Goal: Task Accomplishment & Management: Manage account settings

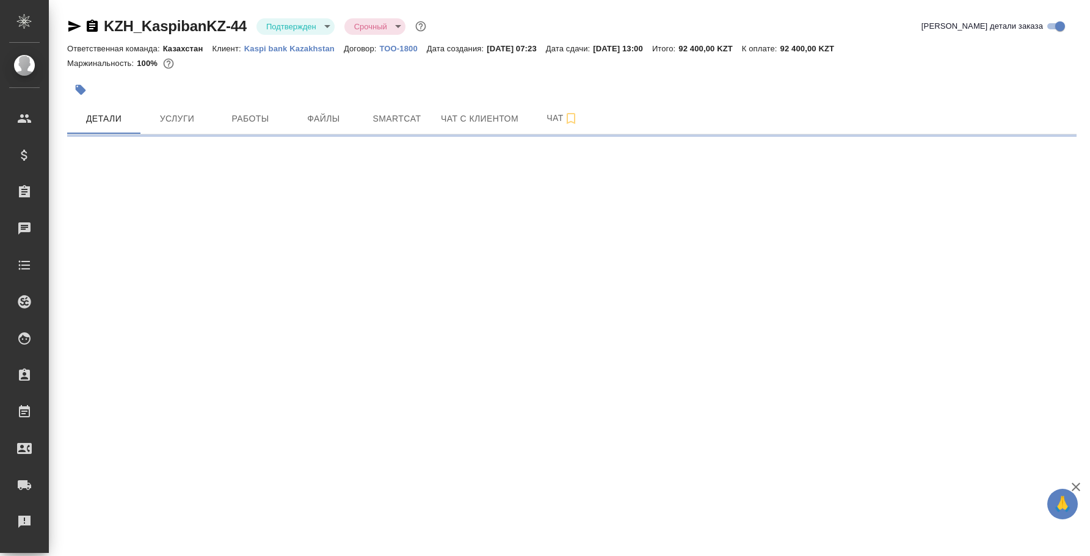
select select "RU"
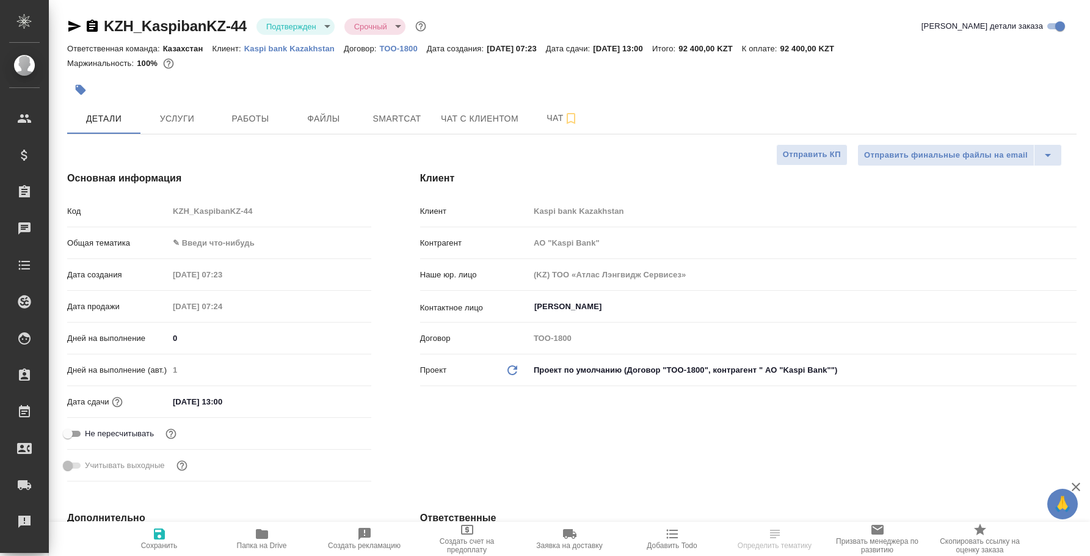
type textarea "x"
type input "АО "Kaspi Bank""
type textarea "x"
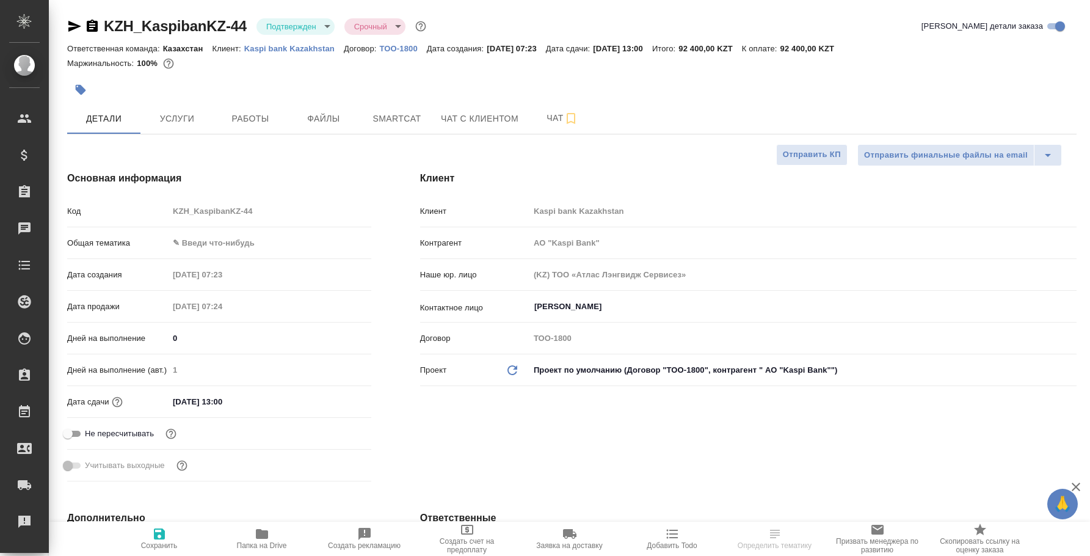
type textarea "x"
select select "RU"
type textarea "x"
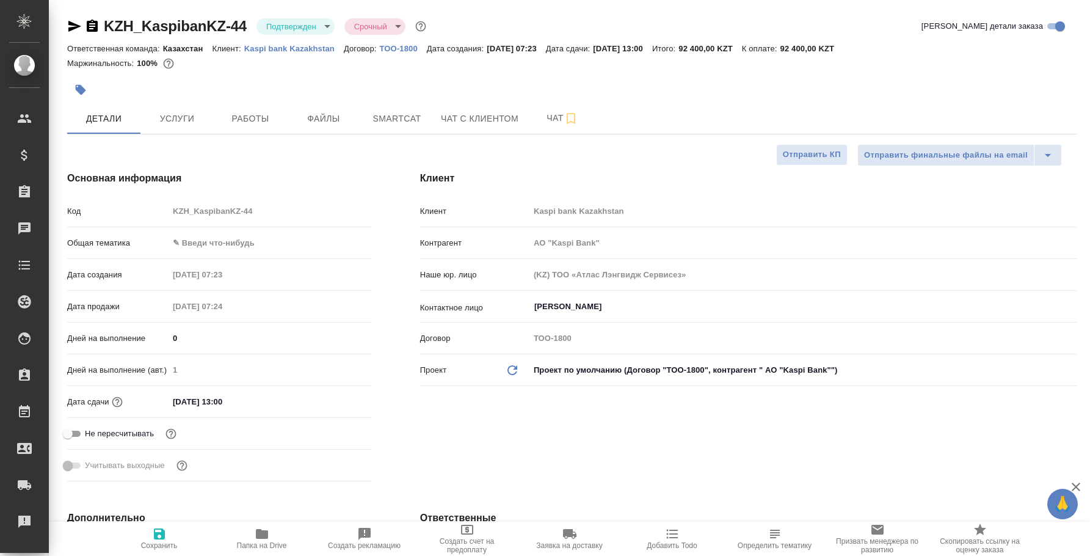
type textarea "x"
type input "АО "Kaspi Bank""
type textarea "x"
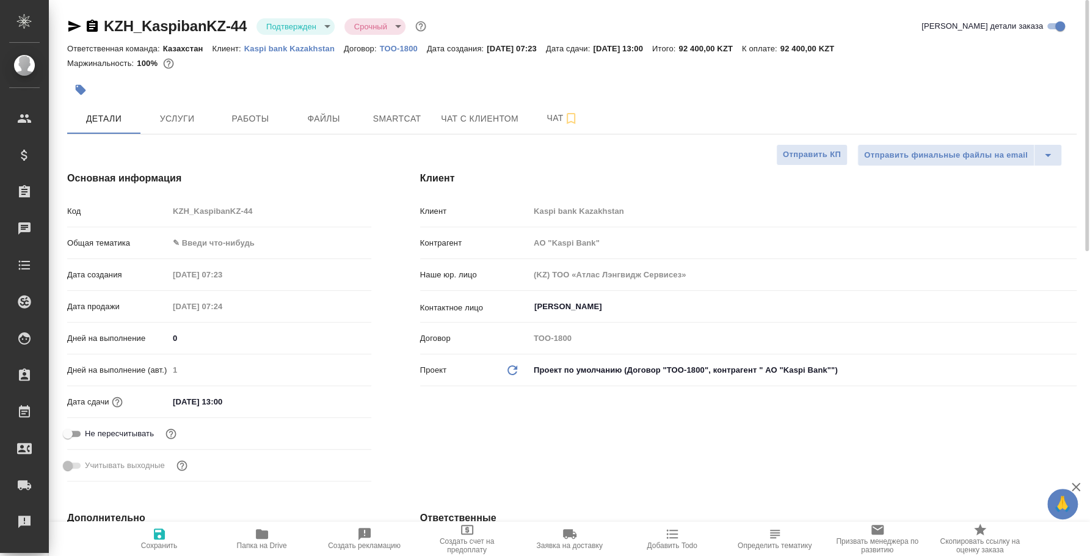
click at [290, 27] on body "🙏 .cls-1 fill:#fff; AWATERA Fedotova Irina Клиенты Спецификации Заказы 0 Чаты T…" at bounding box center [545, 278] width 1090 height 556
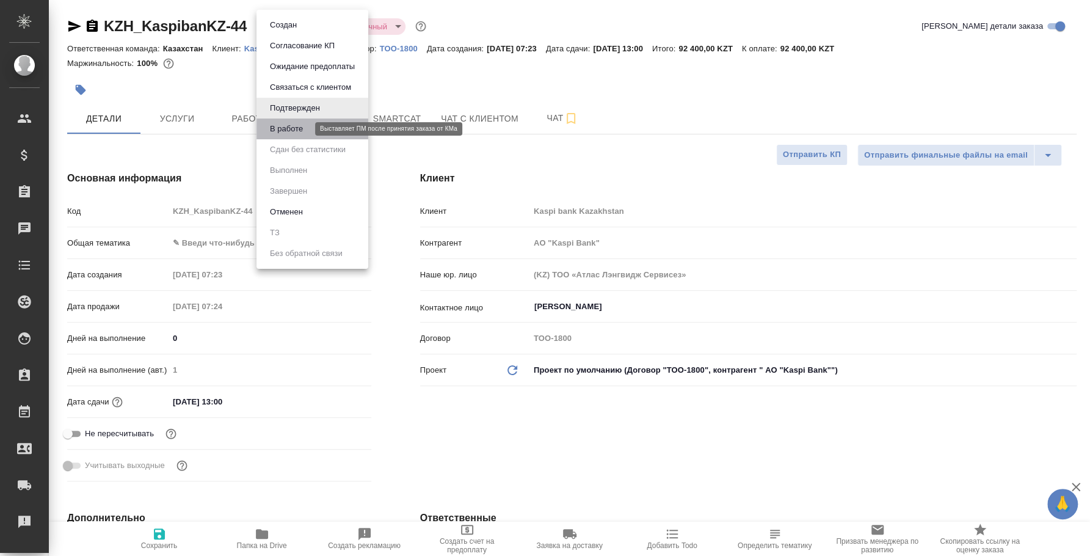
click at [299, 125] on button "В работе" at bounding box center [286, 128] width 40 height 13
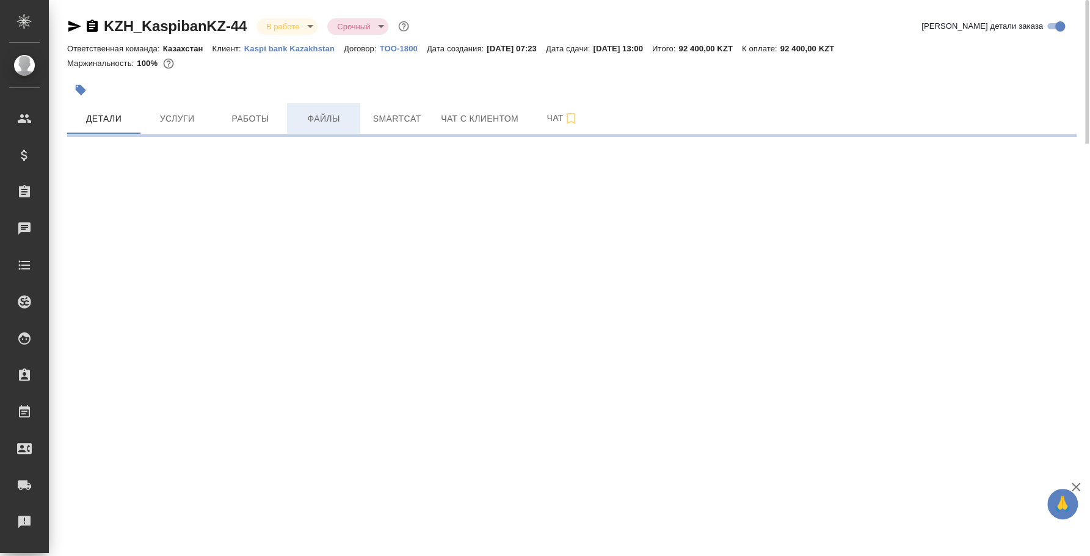
select select "RU"
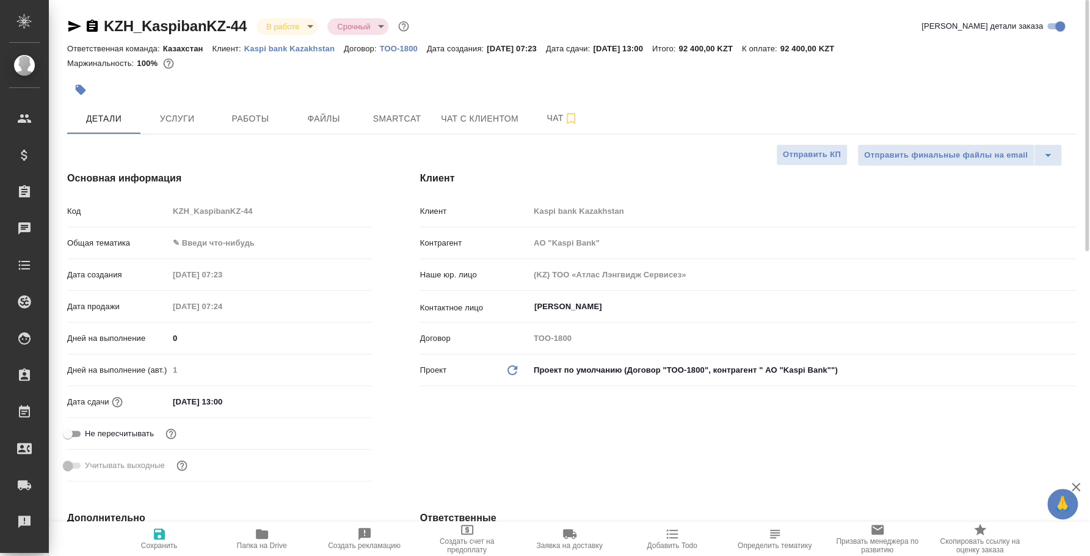
type textarea "x"
click at [254, 121] on span "Работы" at bounding box center [250, 118] width 59 height 15
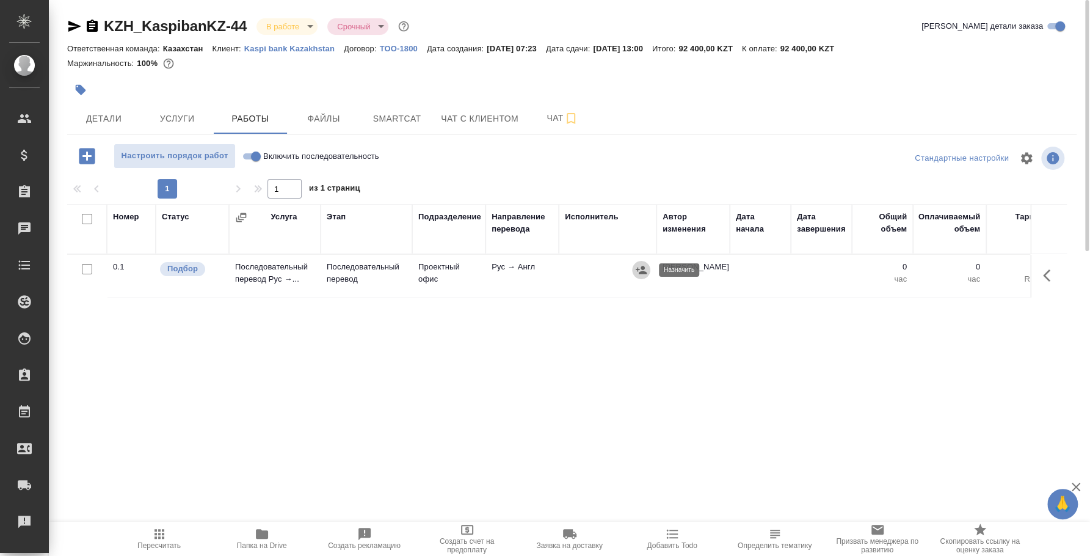
click at [646, 268] on icon "button" at bounding box center [641, 270] width 12 height 12
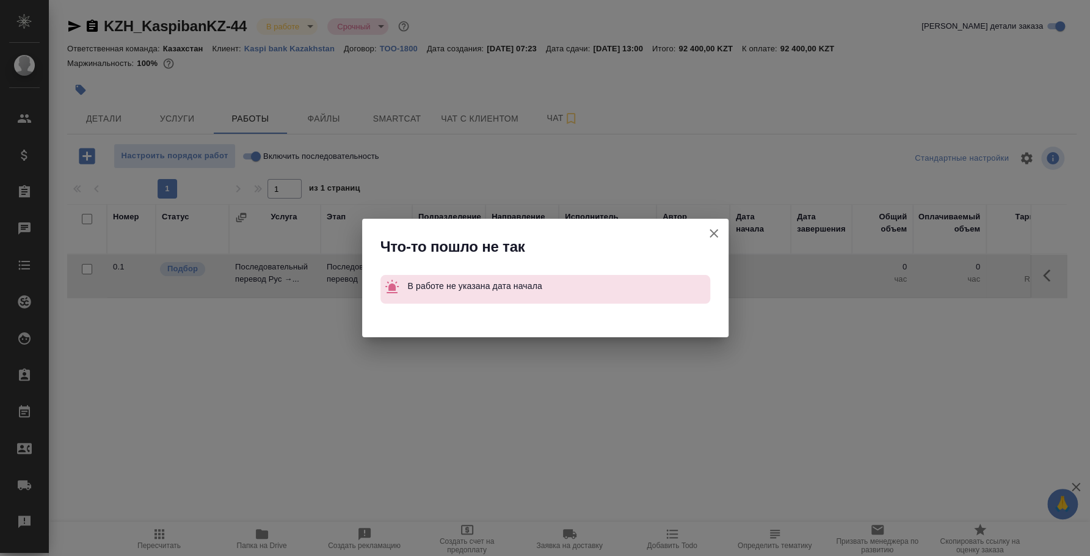
click at [720, 231] on icon "button" at bounding box center [714, 233] width 15 height 15
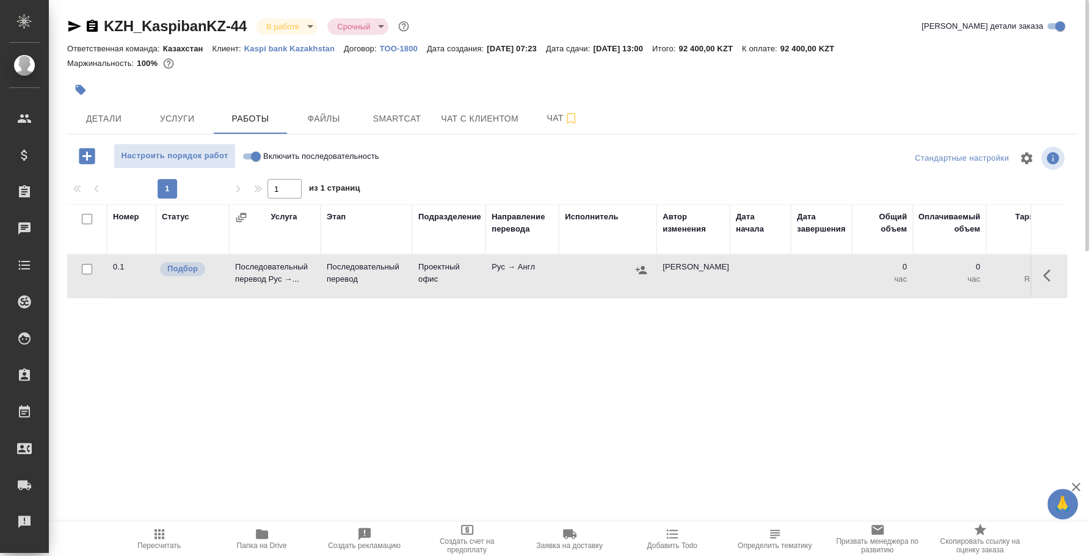
click at [1049, 264] on button "button" at bounding box center [1050, 275] width 29 height 29
click at [964, 273] on icon "button" at bounding box center [960, 275] width 15 height 15
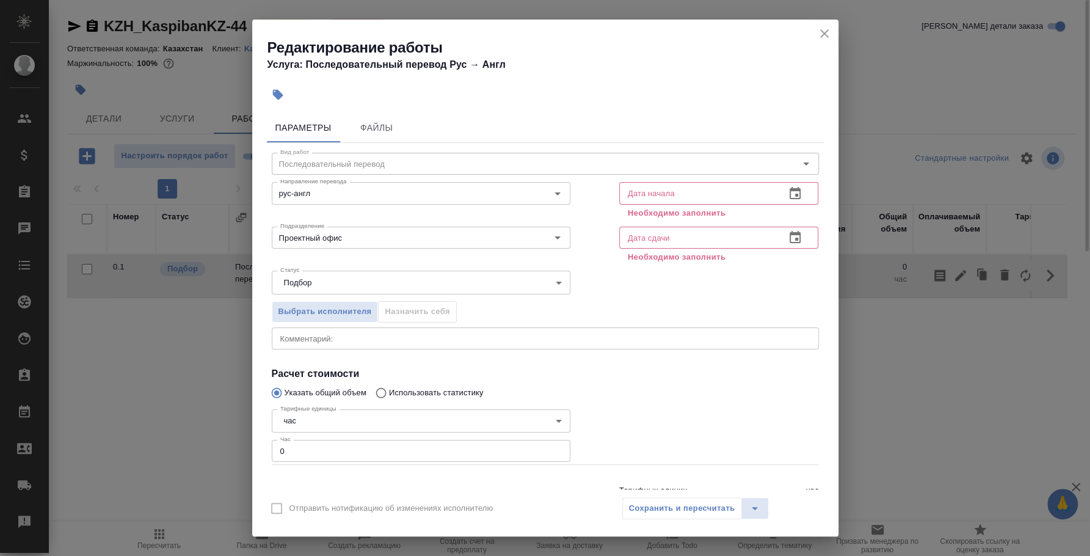
click at [788, 194] on icon "button" at bounding box center [795, 193] width 15 height 15
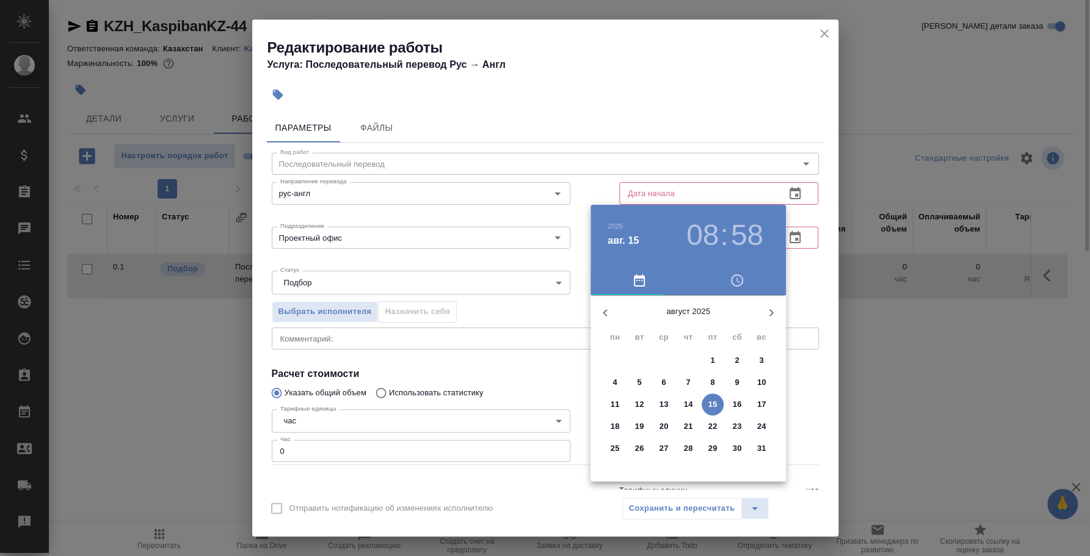
click at [717, 408] on span "15" at bounding box center [713, 404] width 22 height 12
type input "15.08.2025 08:58"
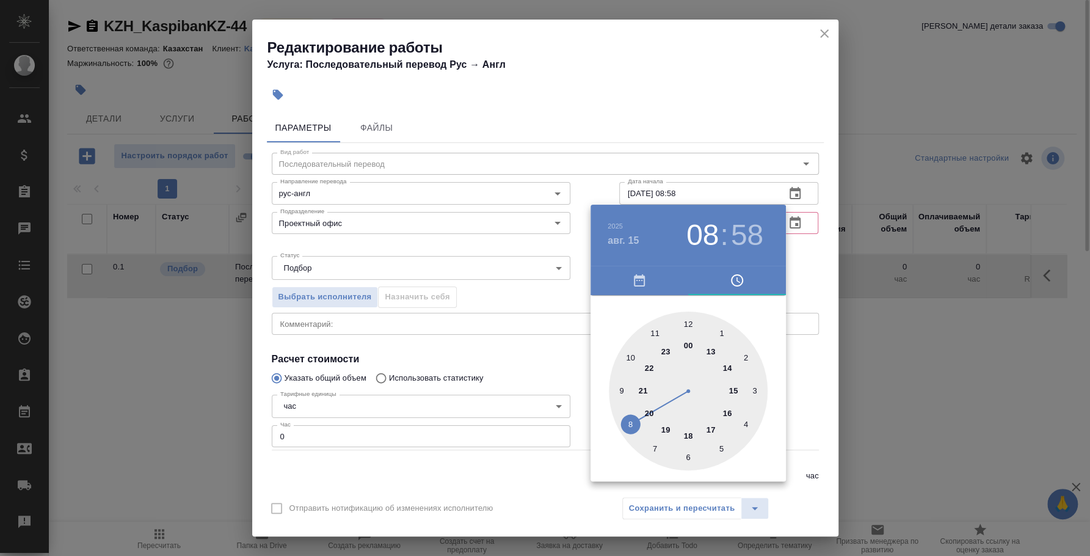
click at [789, 225] on div at bounding box center [545, 278] width 1090 height 556
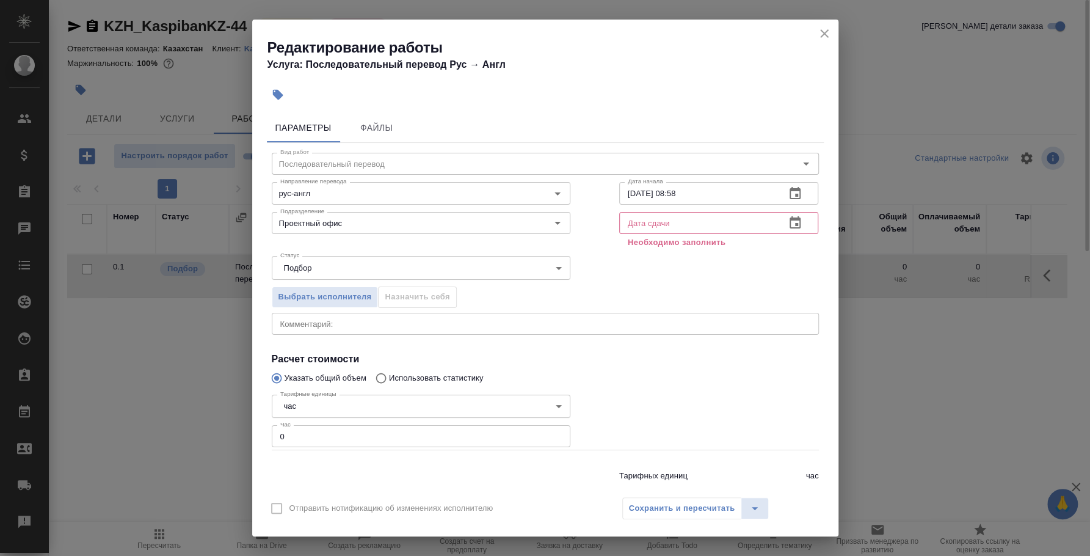
click at [788, 224] on icon "button" at bounding box center [795, 223] width 15 height 15
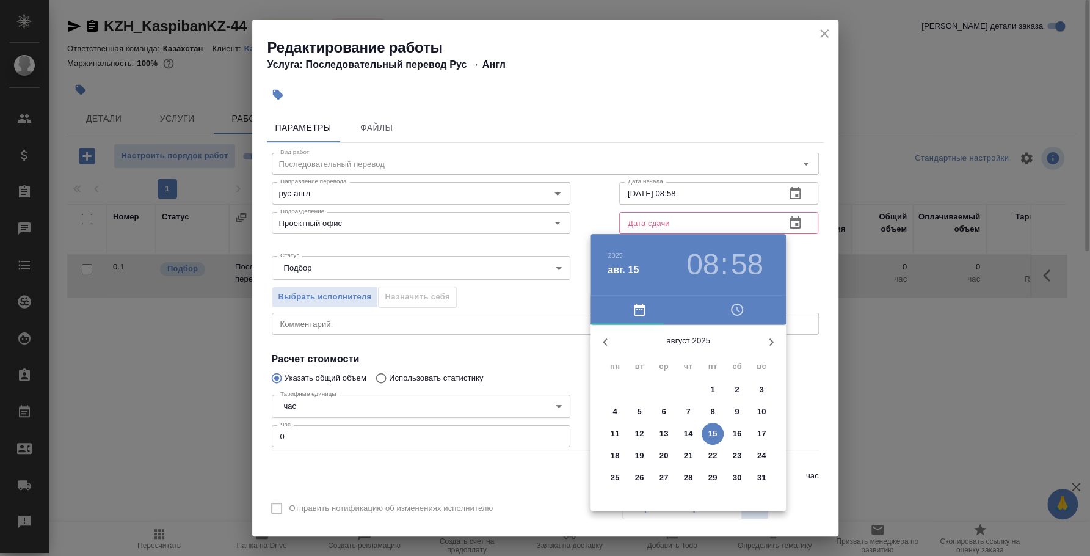
click at [710, 435] on p "15" at bounding box center [713, 434] width 9 height 12
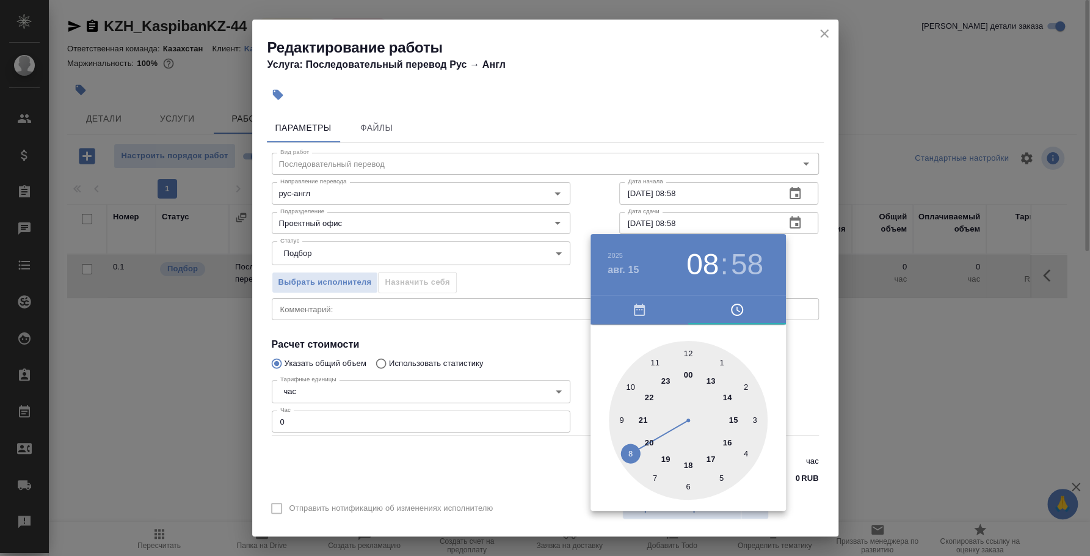
click at [698, 219] on div at bounding box center [545, 278] width 1090 height 556
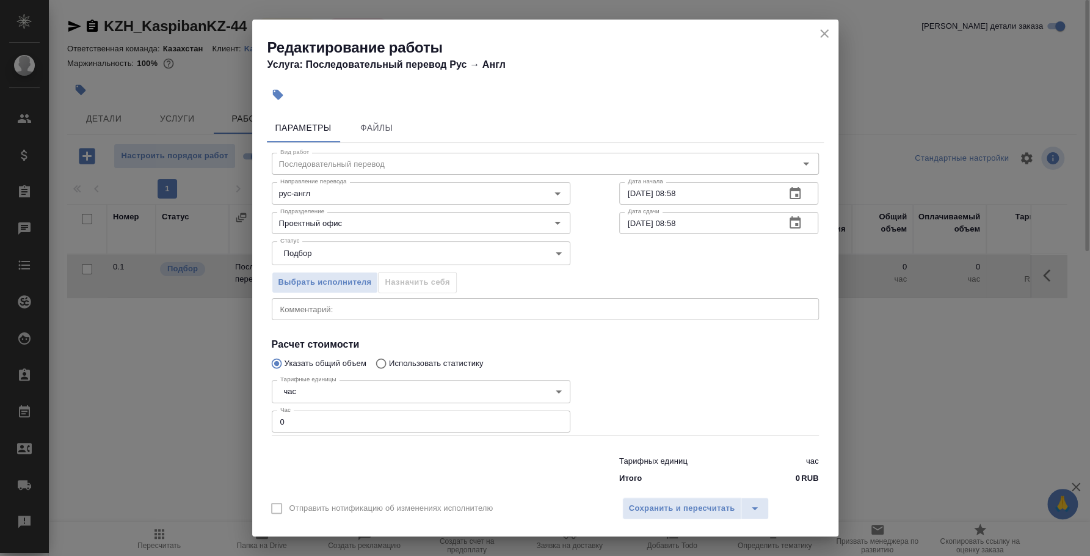
click at [687, 219] on input "15.08.2025 08:58" at bounding box center [697, 223] width 157 height 22
type input "15.08.2025 13:00"
click at [731, 507] on span "Сохранить и пересчитать" at bounding box center [682, 508] width 106 height 14
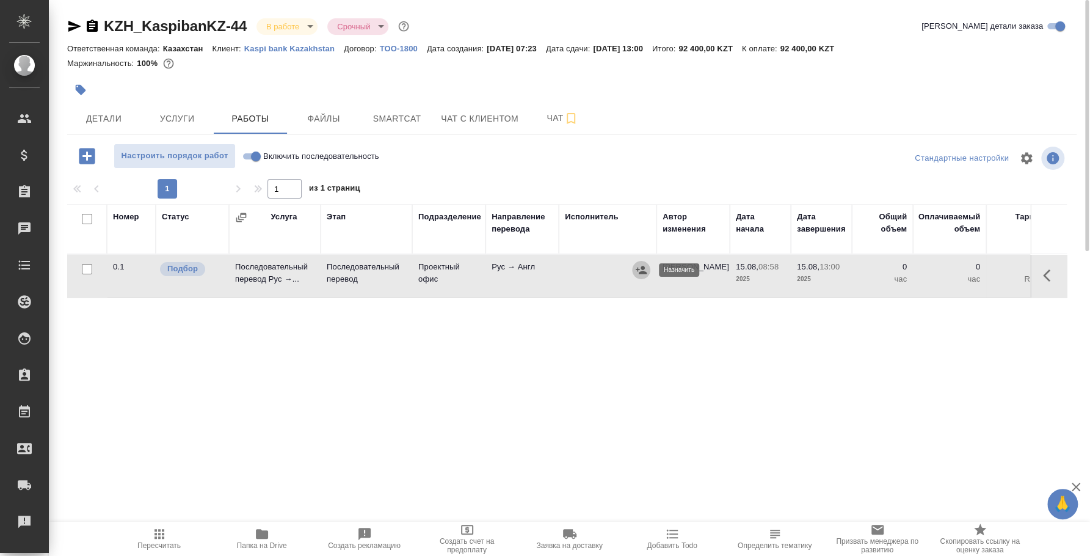
click at [647, 273] on button "button" at bounding box center [641, 270] width 18 height 18
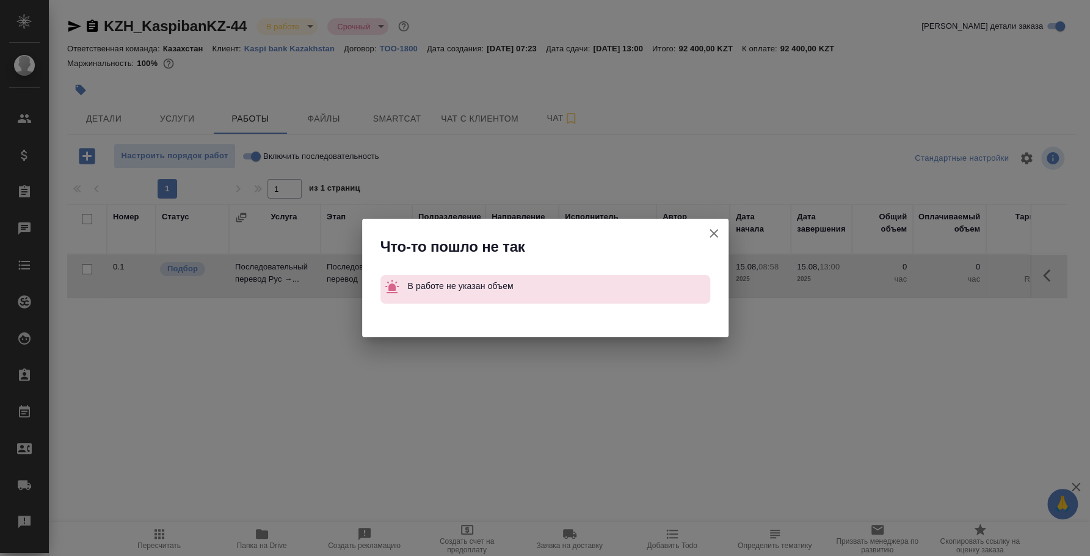
click at [707, 233] on icon "button" at bounding box center [714, 233] width 15 height 15
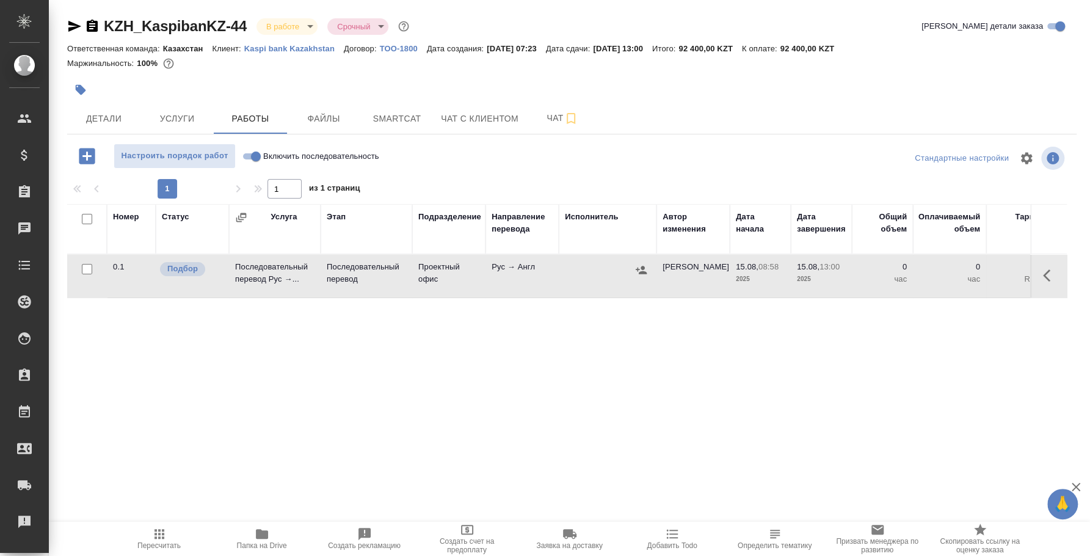
click at [1047, 271] on icon "button" at bounding box center [1050, 275] width 15 height 15
click at [961, 279] on icon "button" at bounding box center [960, 275] width 15 height 15
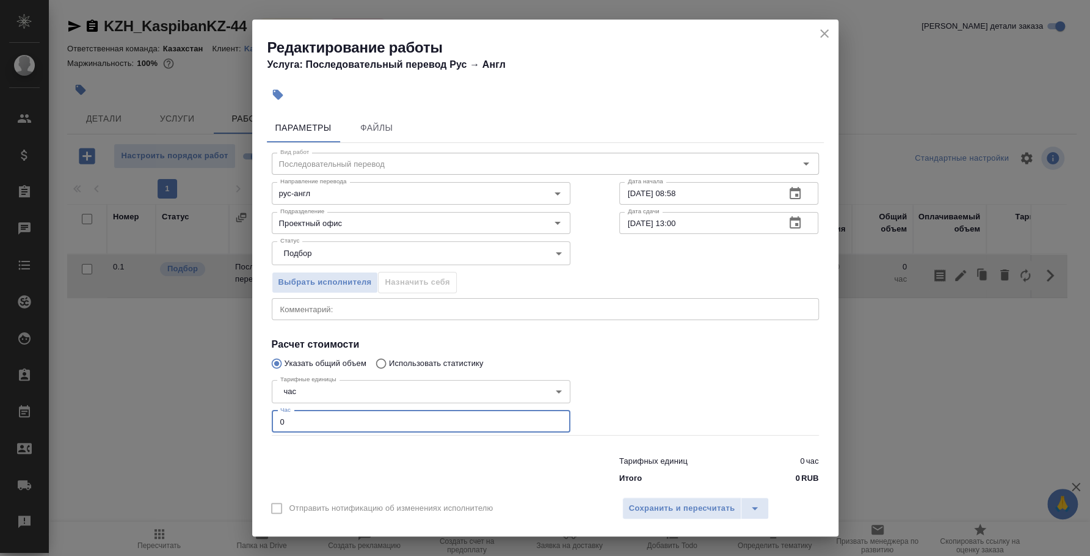
drag, startPoint x: 373, startPoint y: 426, endPoint x: 139, endPoint y: 407, distance: 235.3
click at [139, 407] on div "Редактирование работы Услуга: Последовательный перевод Рус → Англ Параметры Фай…" at bounding box center [545, 278] width 1090 height 556
type input "3"
click at [646, 508] on span "Сохранить и пересчитать" at bounding box center [682, 508] width 106 height 14
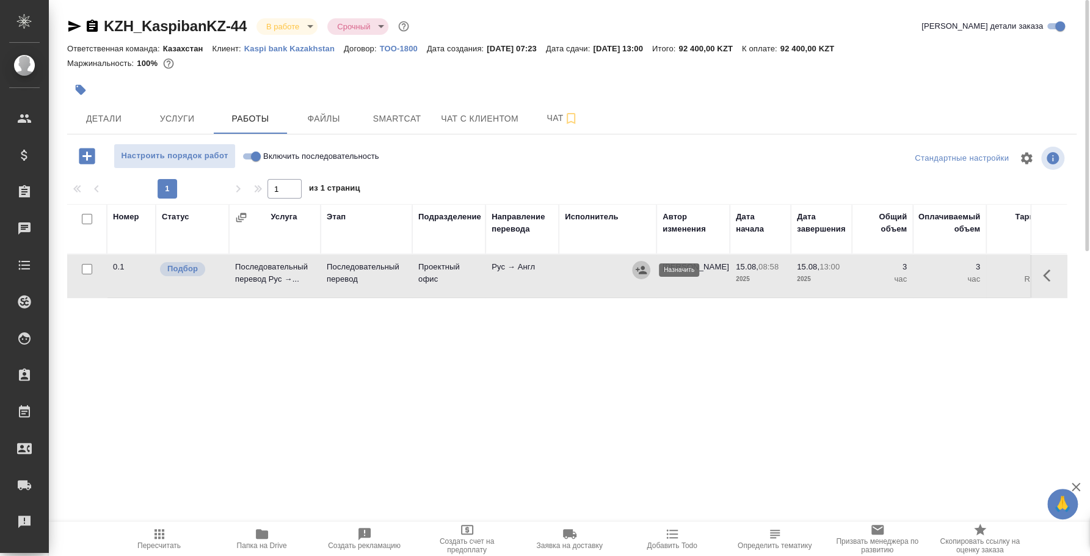
click at [643, 271] on icon "button" at bounding box center [641, 270] width 11 height 8
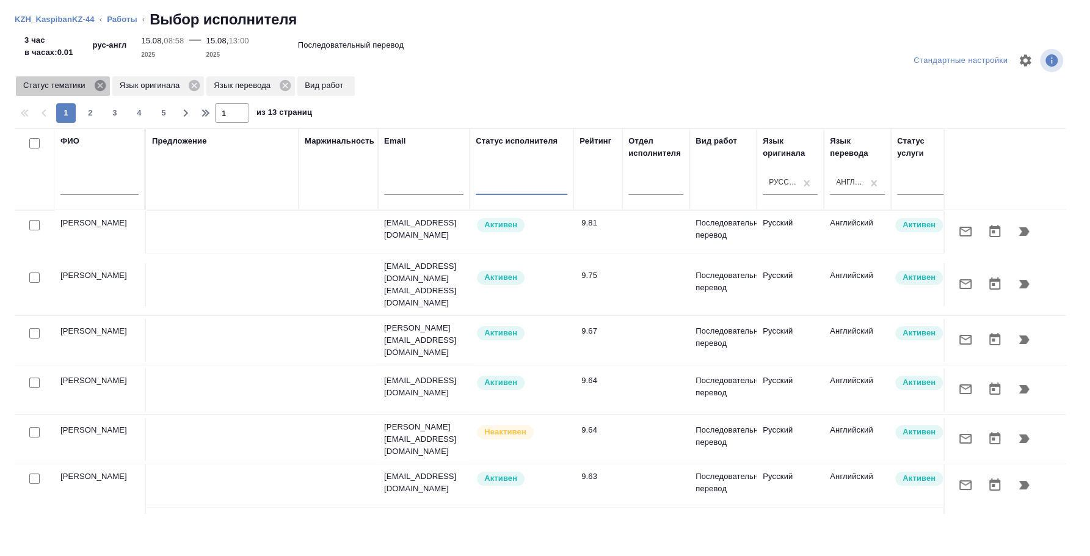
click at [101, 84] on icon at bounding box center [99, 85] width 11 height 11
click at [98, 89] on icon at bounding box center [97, 85] width 11 height 11
click at [96, 86] on icon at bounding box center [94, 85] width 11 height 11
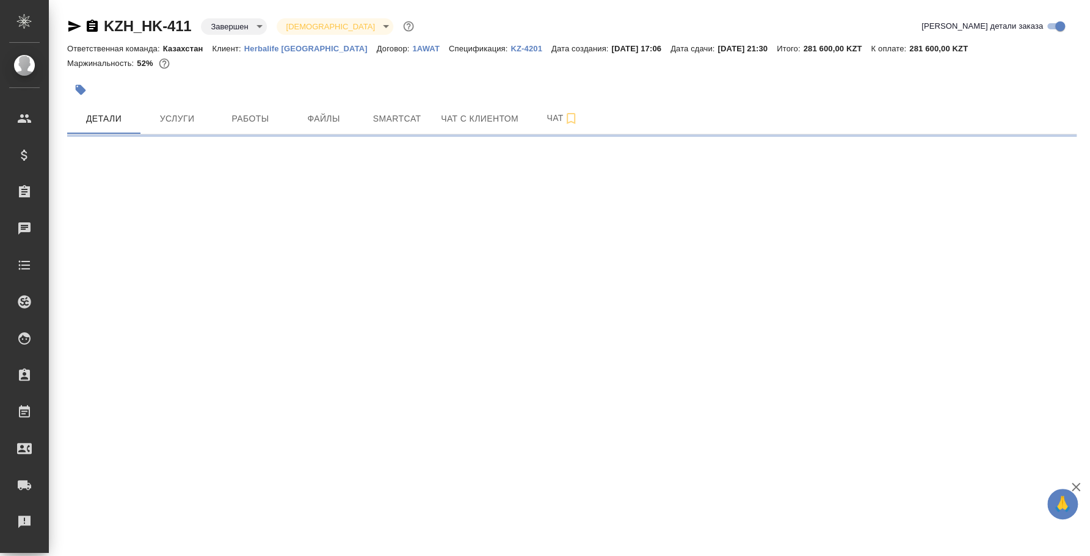
select select "RU"
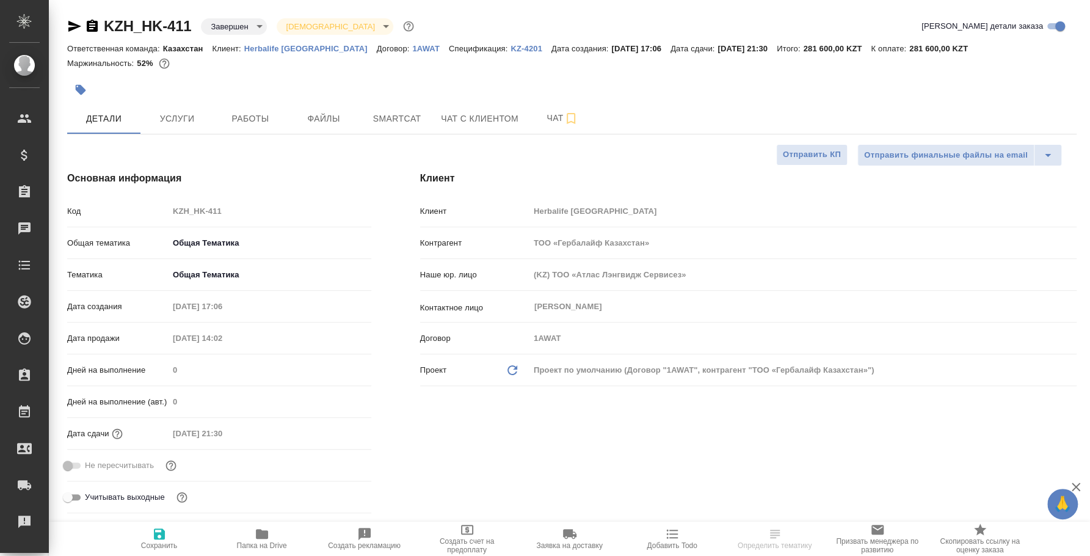
type textarea "x"
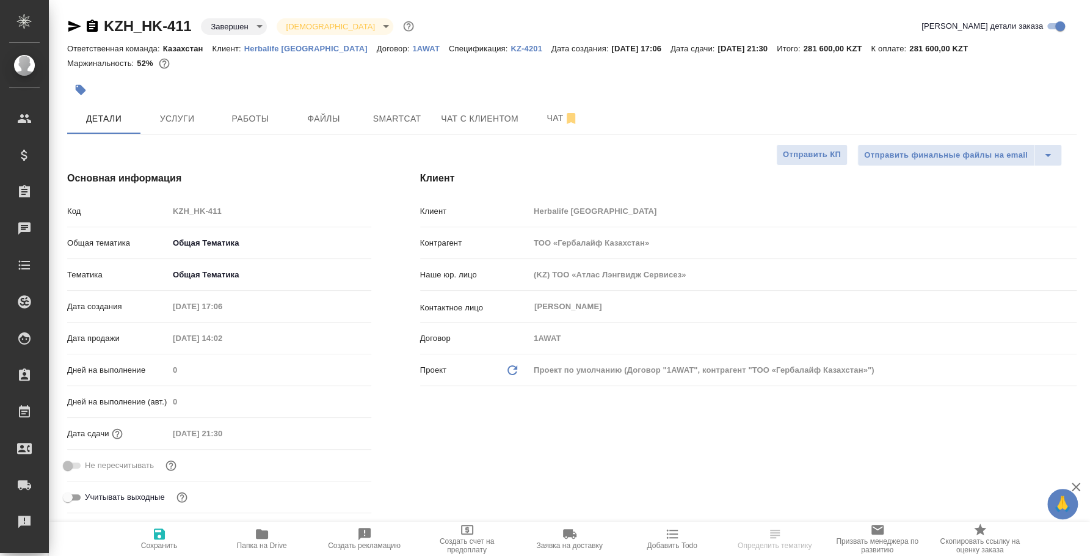
type textarea "x"
type input "Федотова Ирина"
type input "Журавлев Денис"
click at [281, 51] on p "Herbalife Kazakhstan" at bounding box center [310, 48] width 133 height 9
type textarea "x"
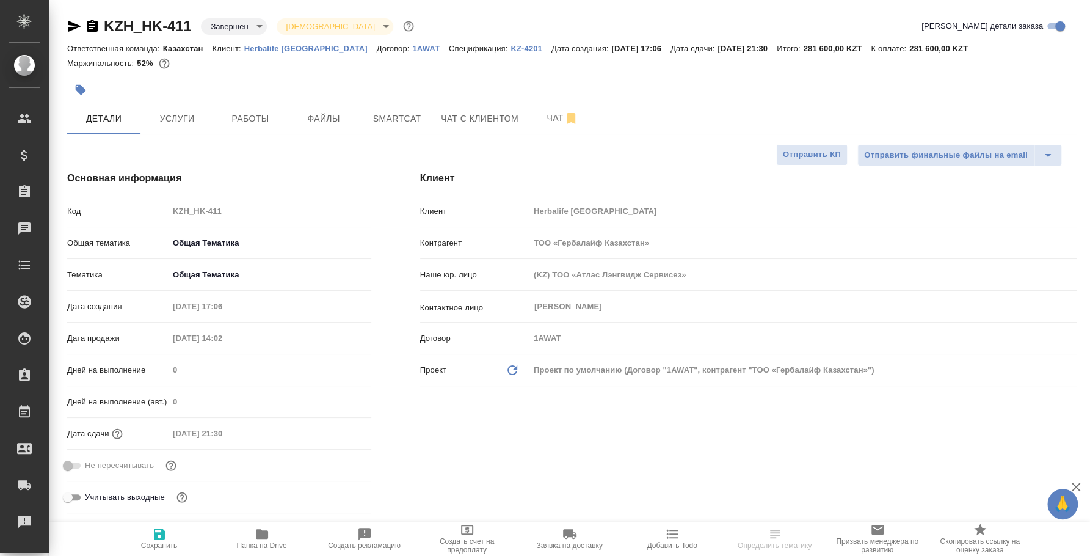
type textarea "x"
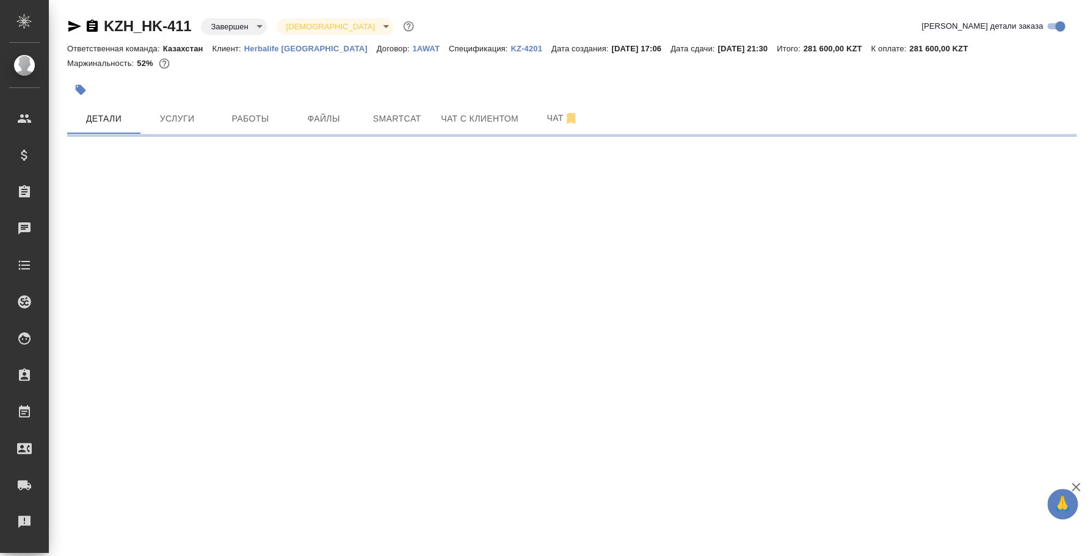
select select "RU"
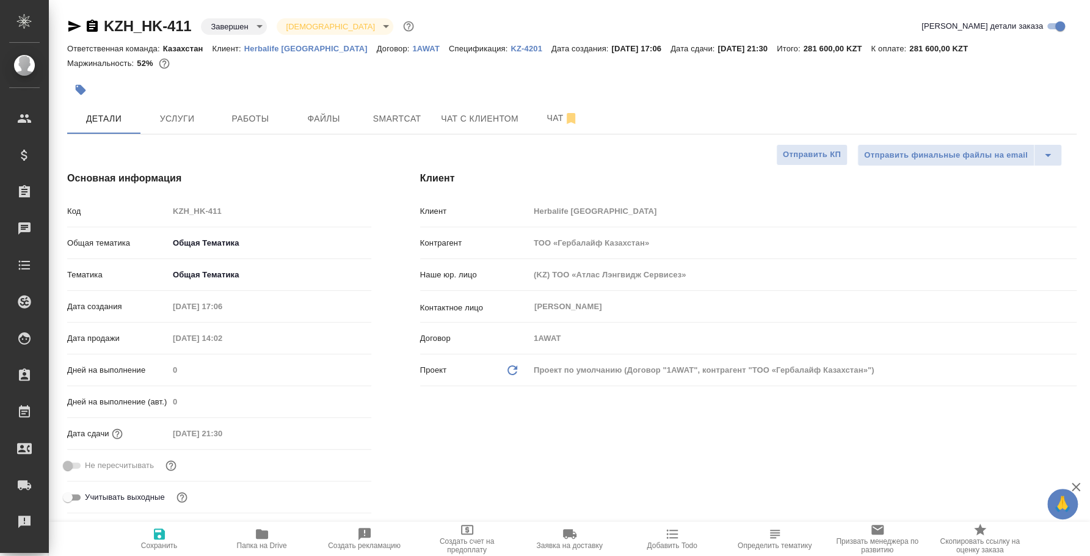
type textarea "x"
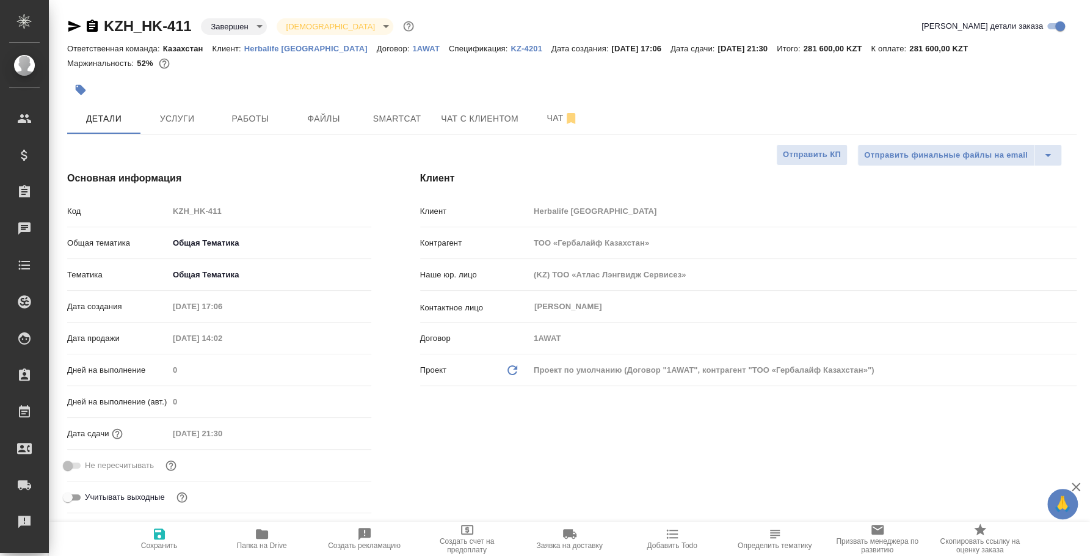
type textarea "x"
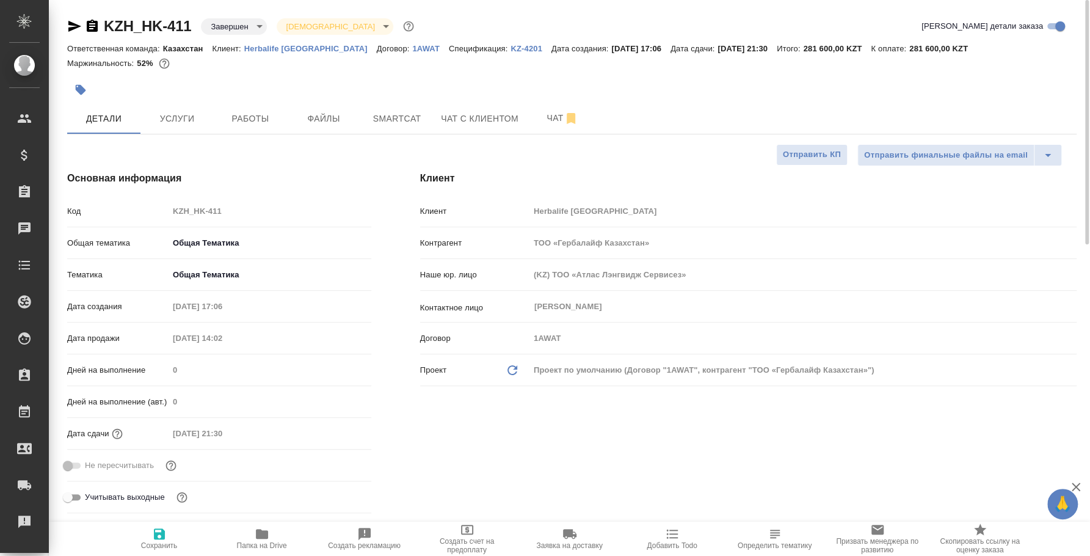
type textarea "x"
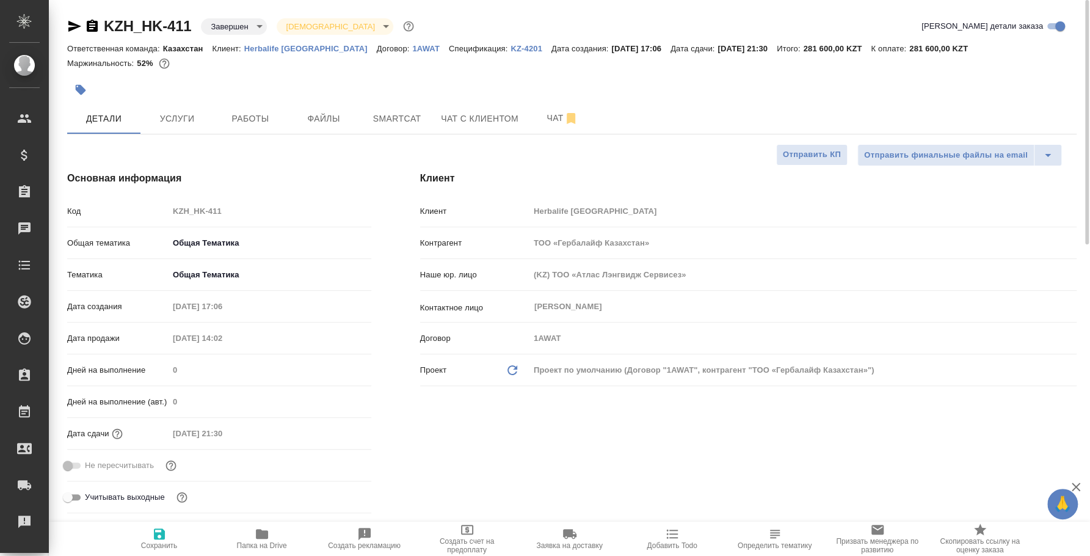
type textarea "x"
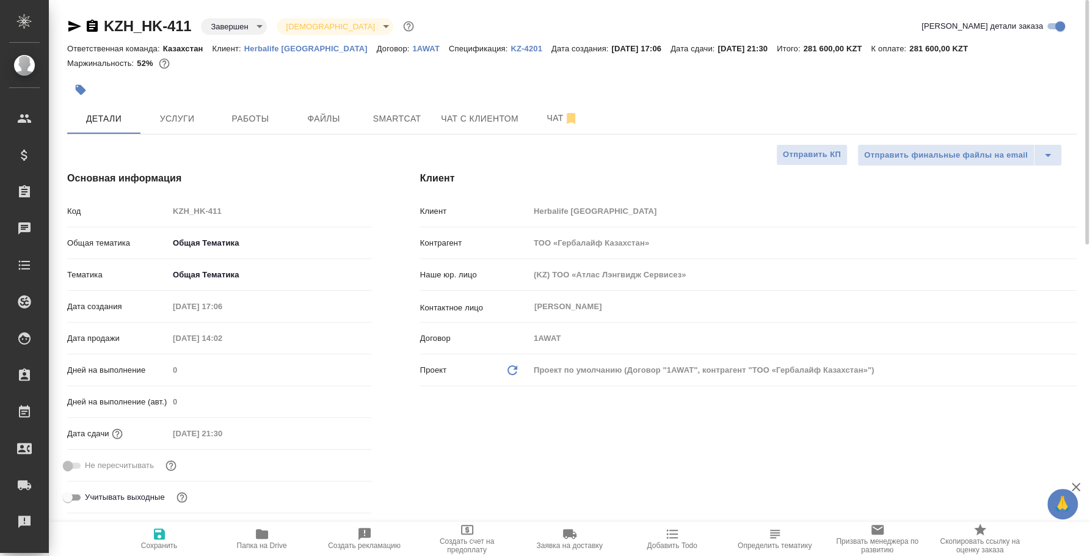
type textarea "x"
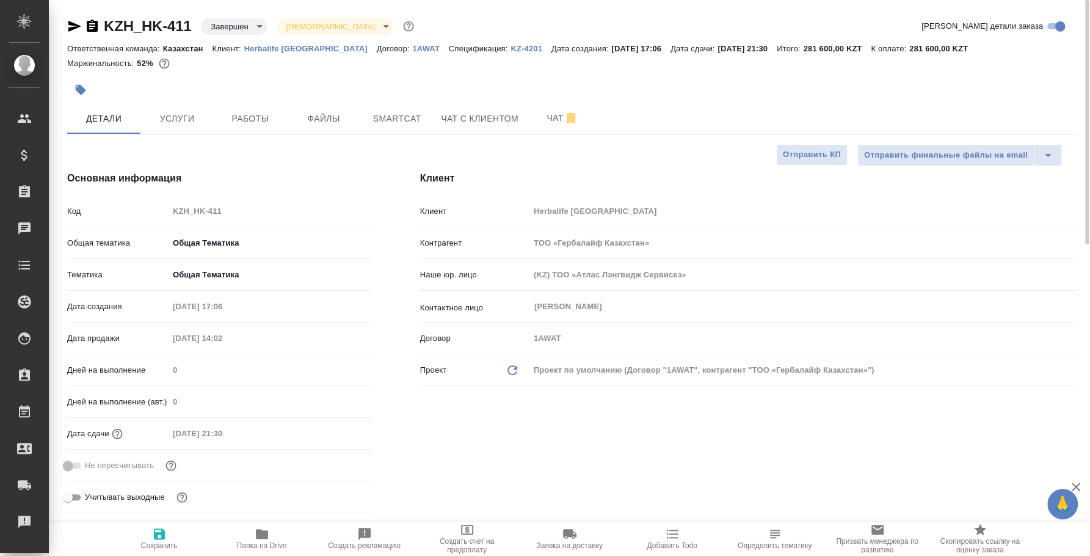
type textarea "x"
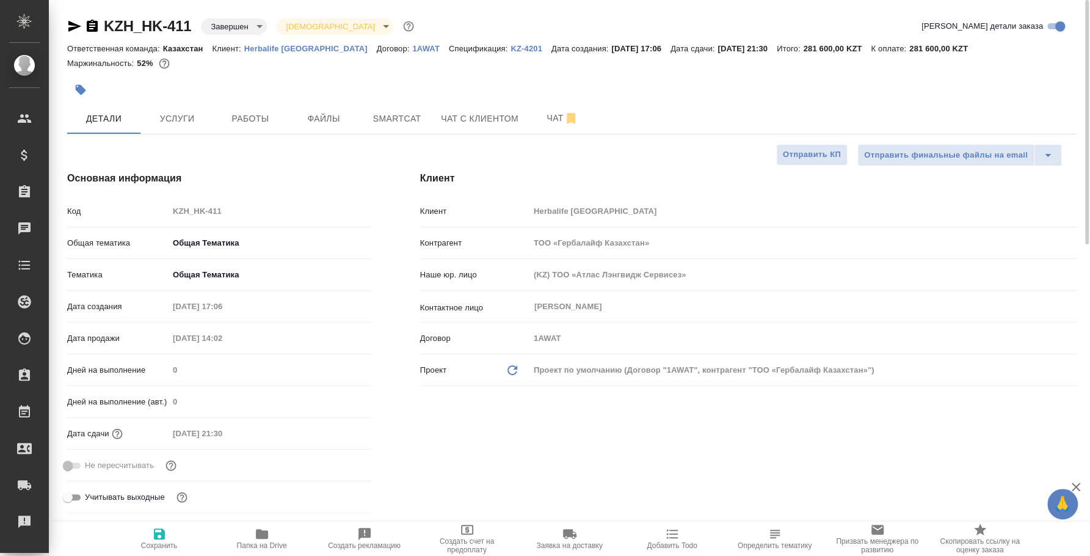
type textarea "x"
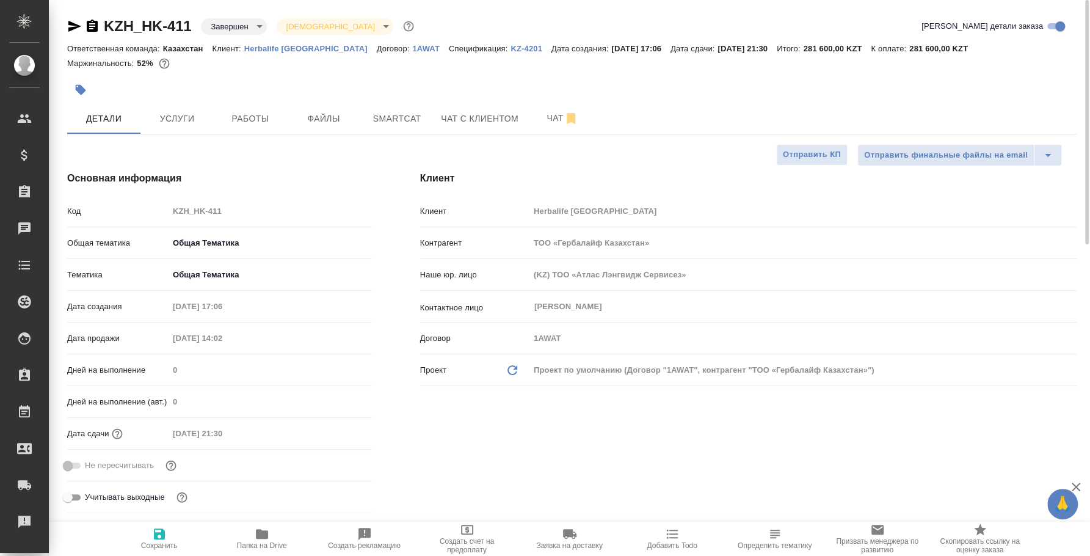
type textarea "x"
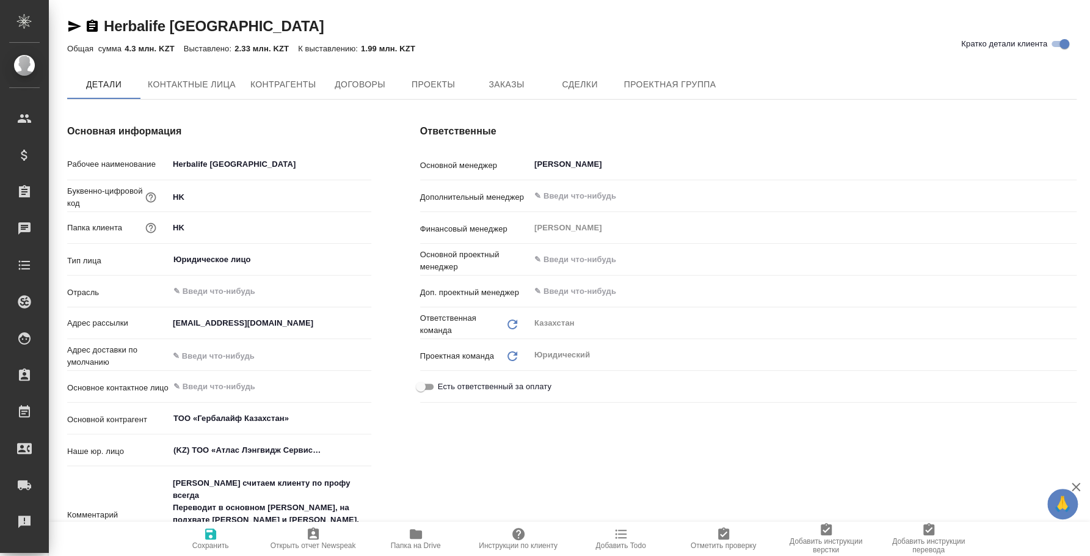
type textarea "x"
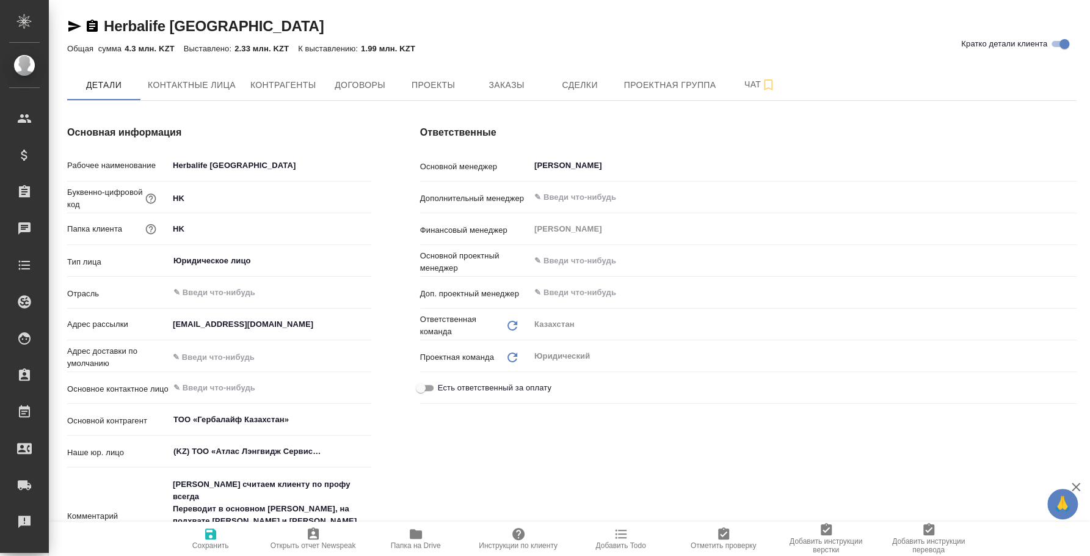
type textarea "x"
click at [490, 86] on span "Заказы" at bounding box center [506, 85] width 59 height 15
